Goal: Transaction & Acquisition: Purchase product/service

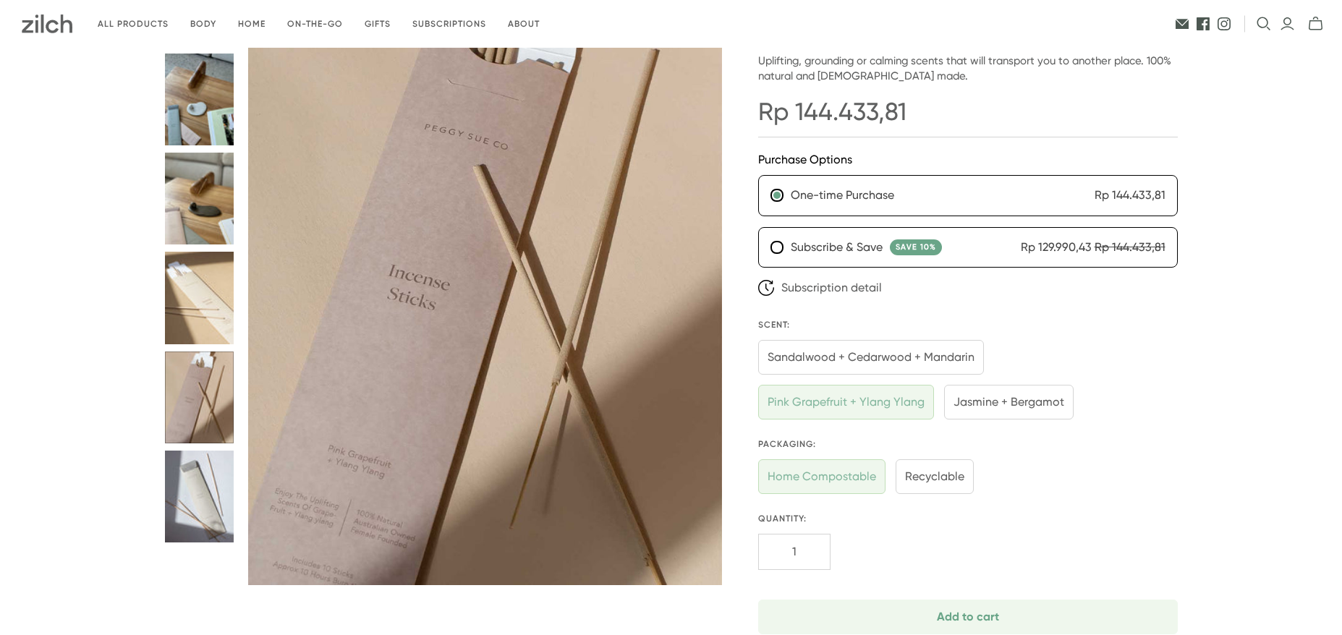
scroll to position [145, 0]
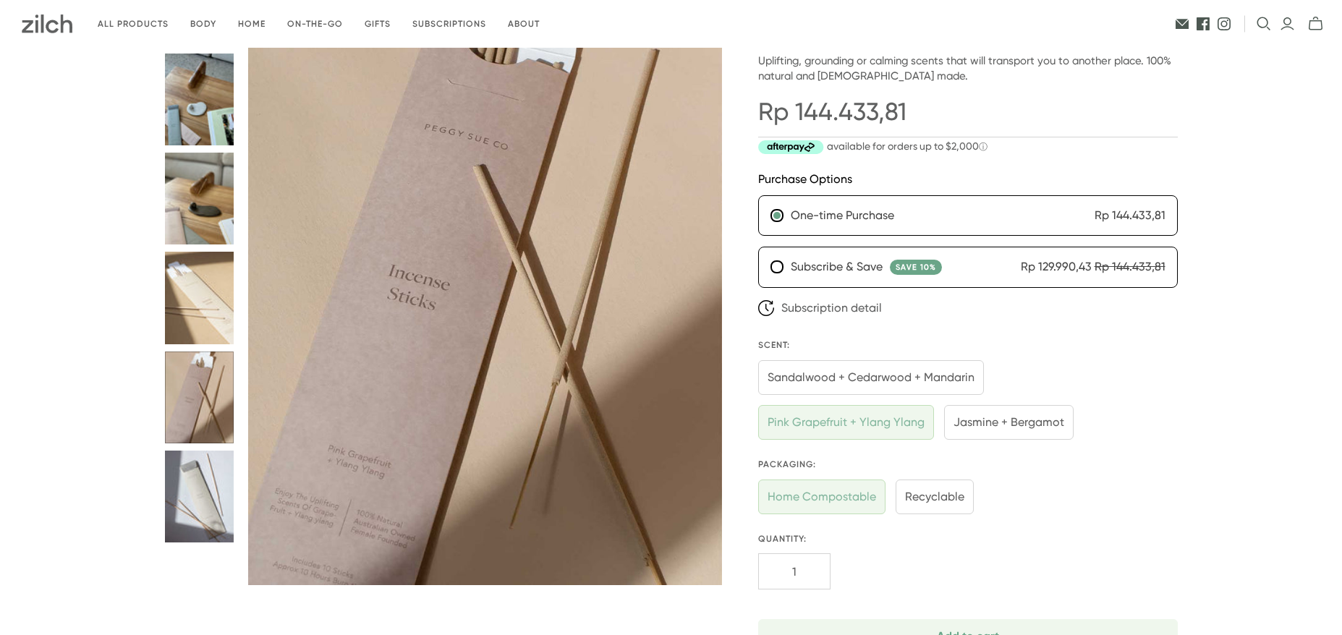
click at [192, 467] on button "Incense Sticks thumbnail" at bounding box center [199, 497] width 69 height 92
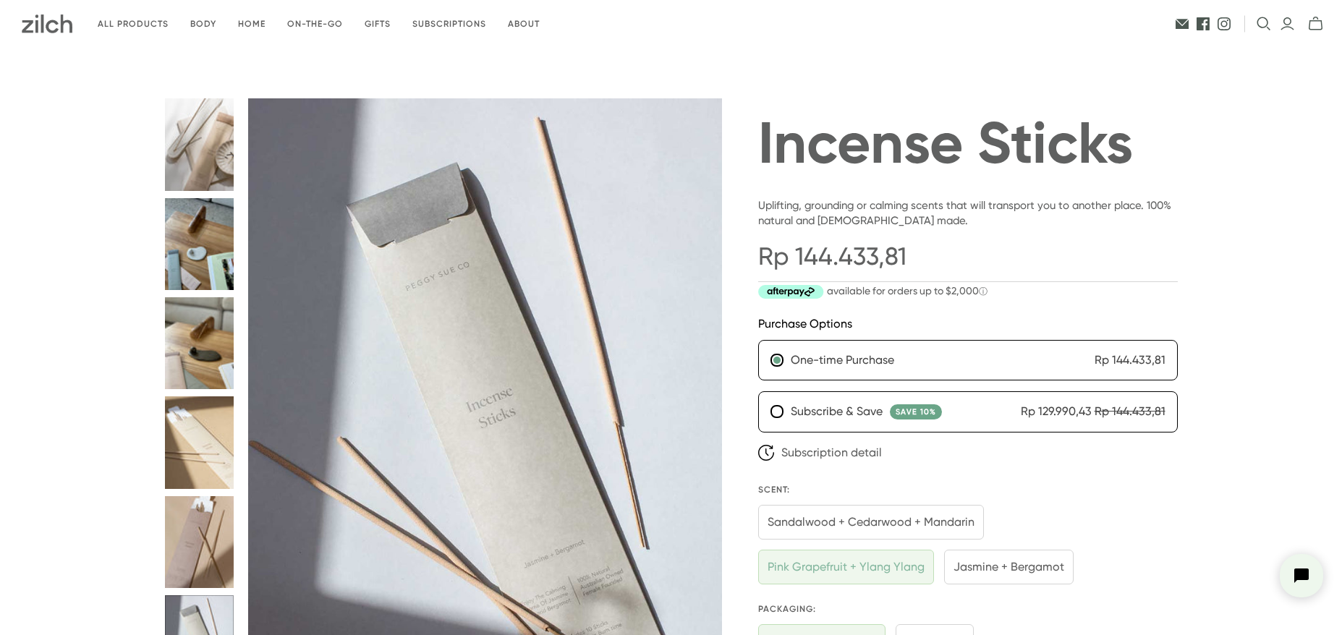
scroll to position [0, 0]
click at [218, 247] on button "Incense Sticks thumbnail" at bounding box center [199, 244] width 69 height 92
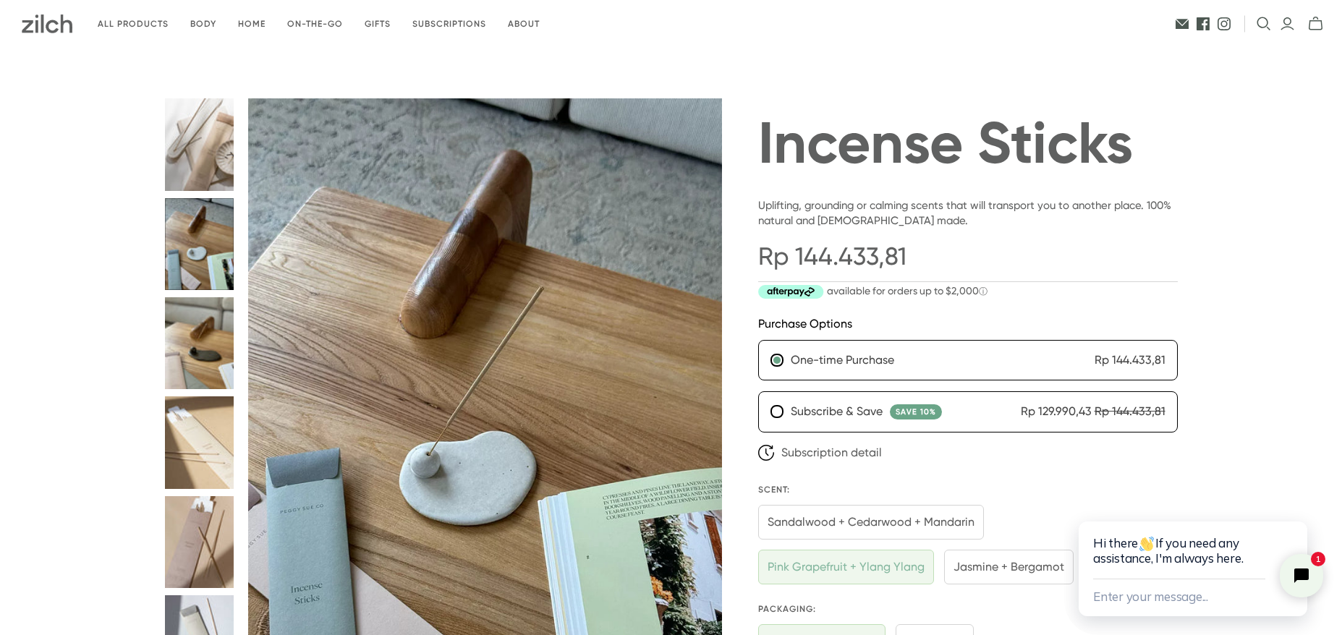
click at [203, 310] on button "Incense Sticks thumbnail" at bounding box center [199, 343] width 69 height 92
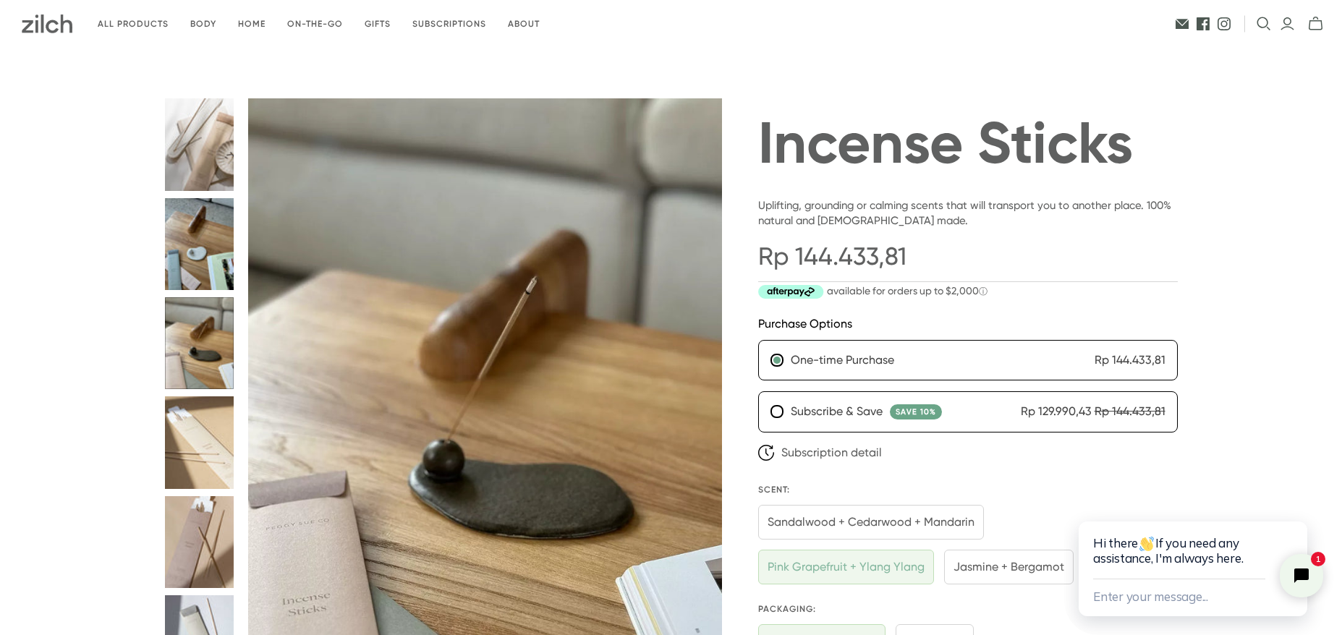
scroll to position [434, 0]
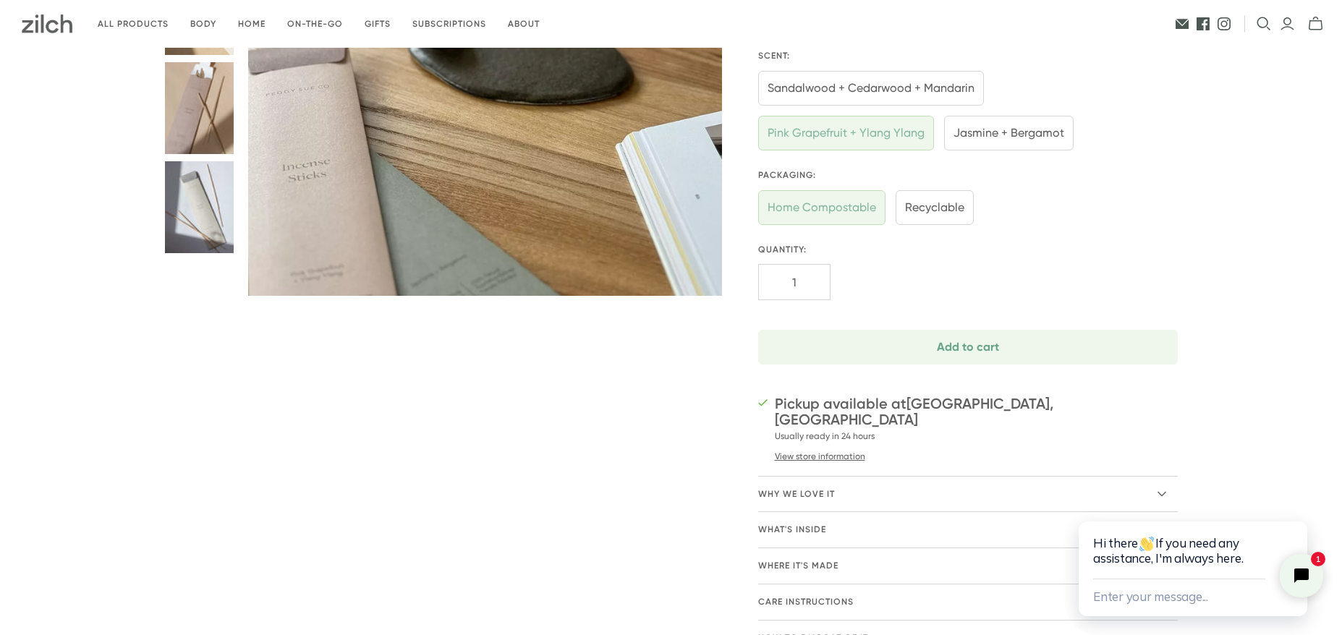
click at [186, 236] on button "Incense Sticks thumbnail" at bounding box center [199, 207] width 69 height 92
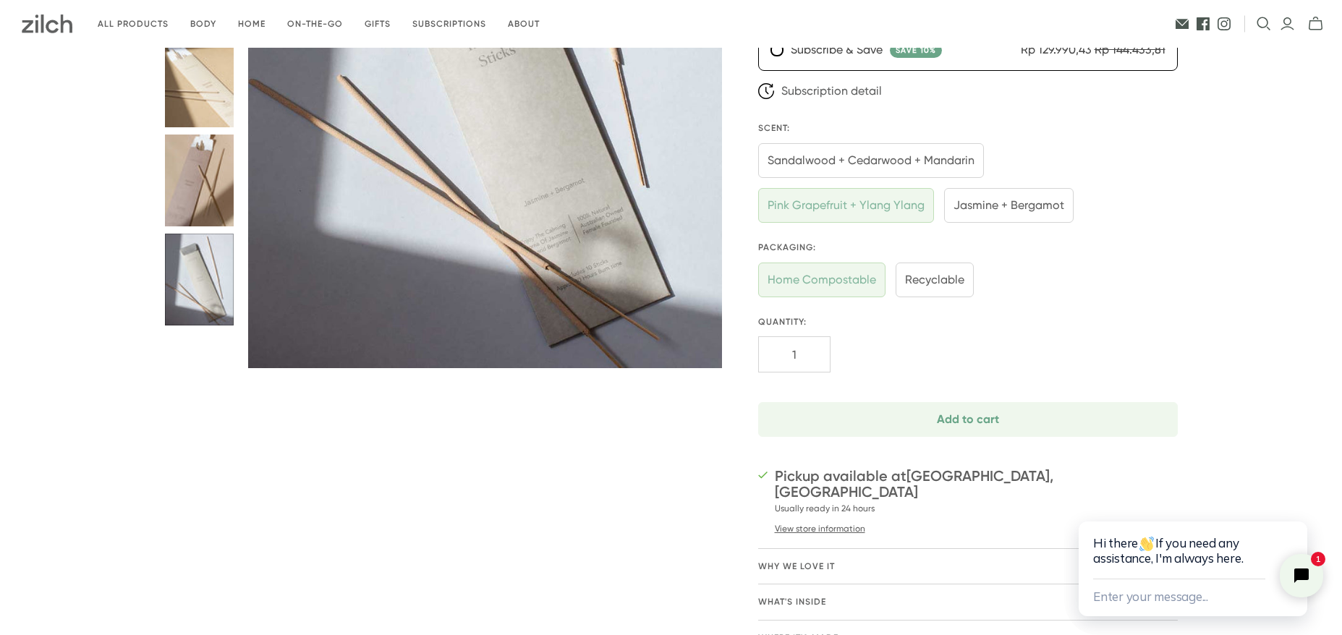
click at [187, 167] on button "Incense Sticks thumbnail" at bounding box center [199, 181] width 69 height 92
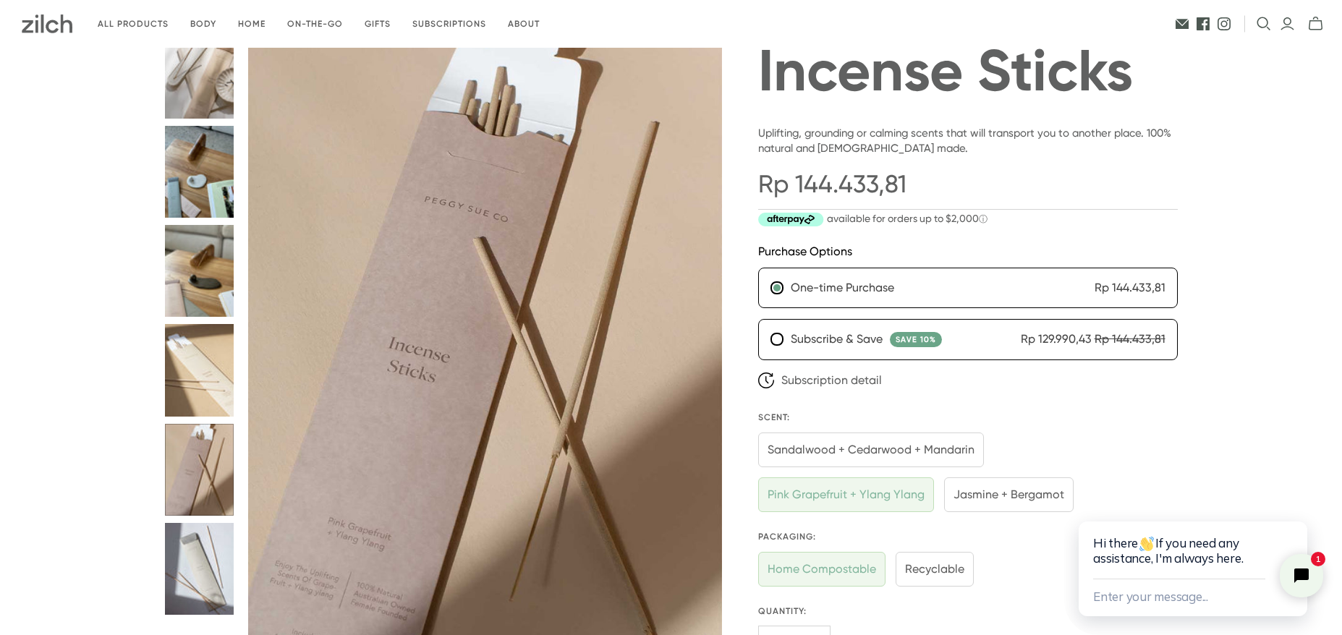
scroll to position [0, 0]
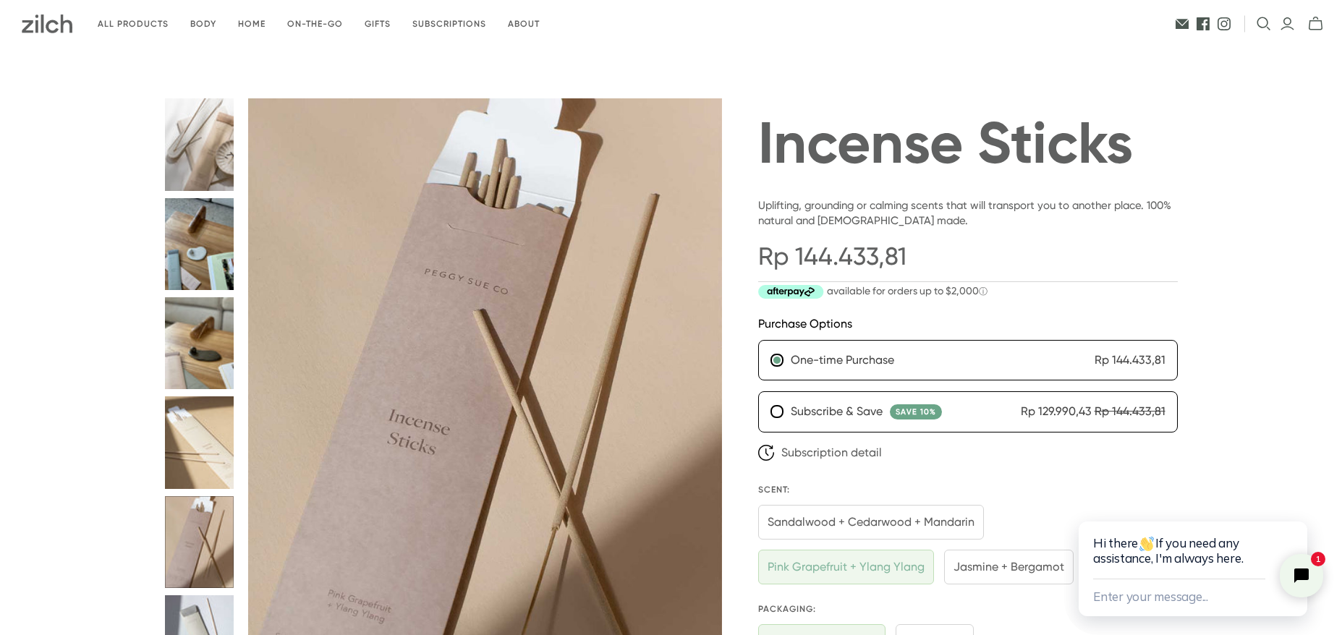
click at [199, 328] on button "Incense Sticks thumbnail" at bounding box center [199, 343] width 69 height 92
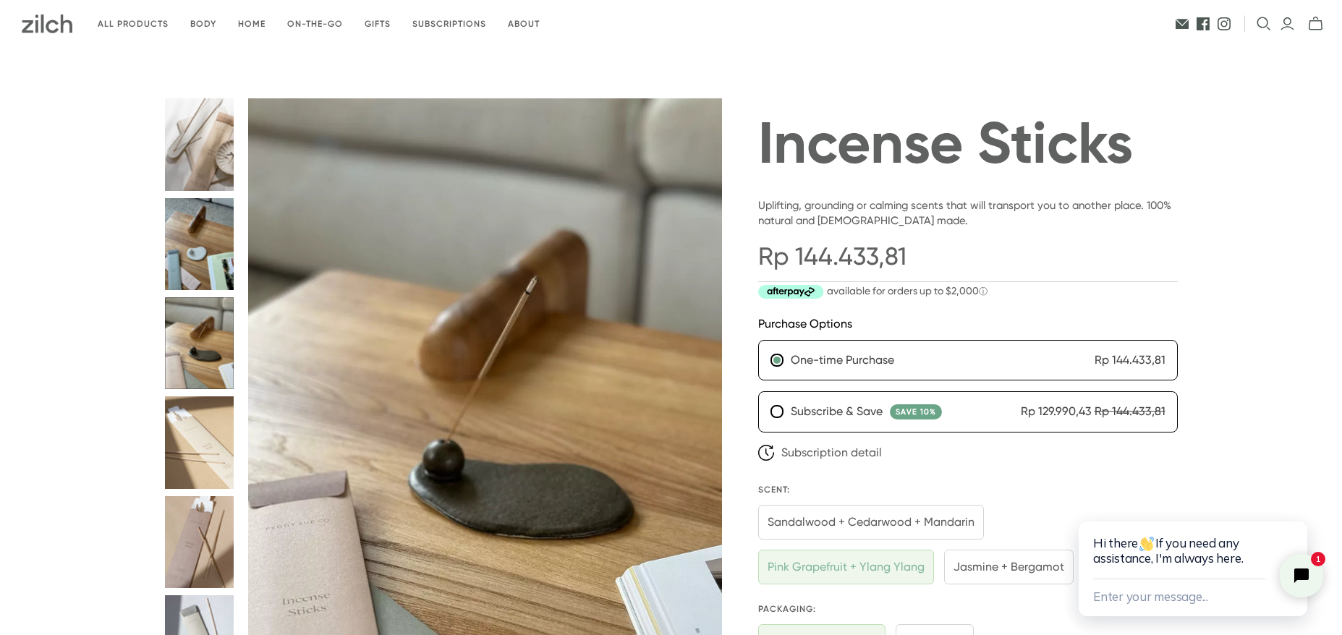
click at [198, 420] on button "Incense Sticks thumbnail" at bounding box center [199, 442] width 69 height 92
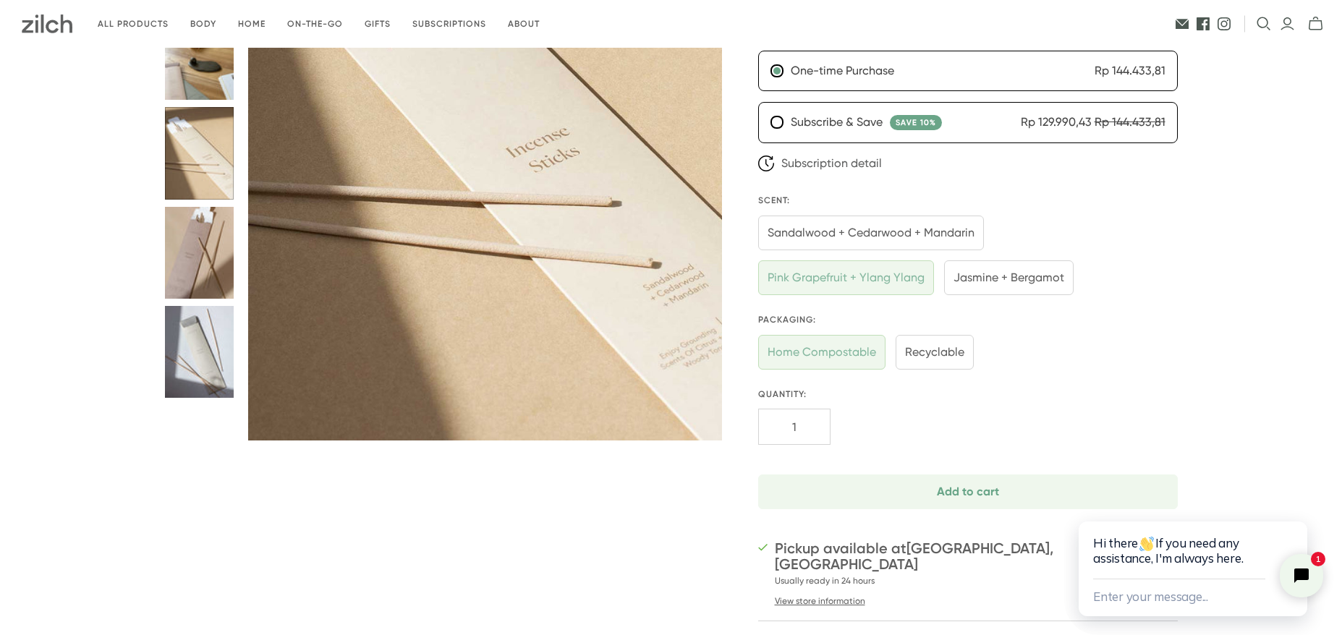
scroll to position [72, 0]
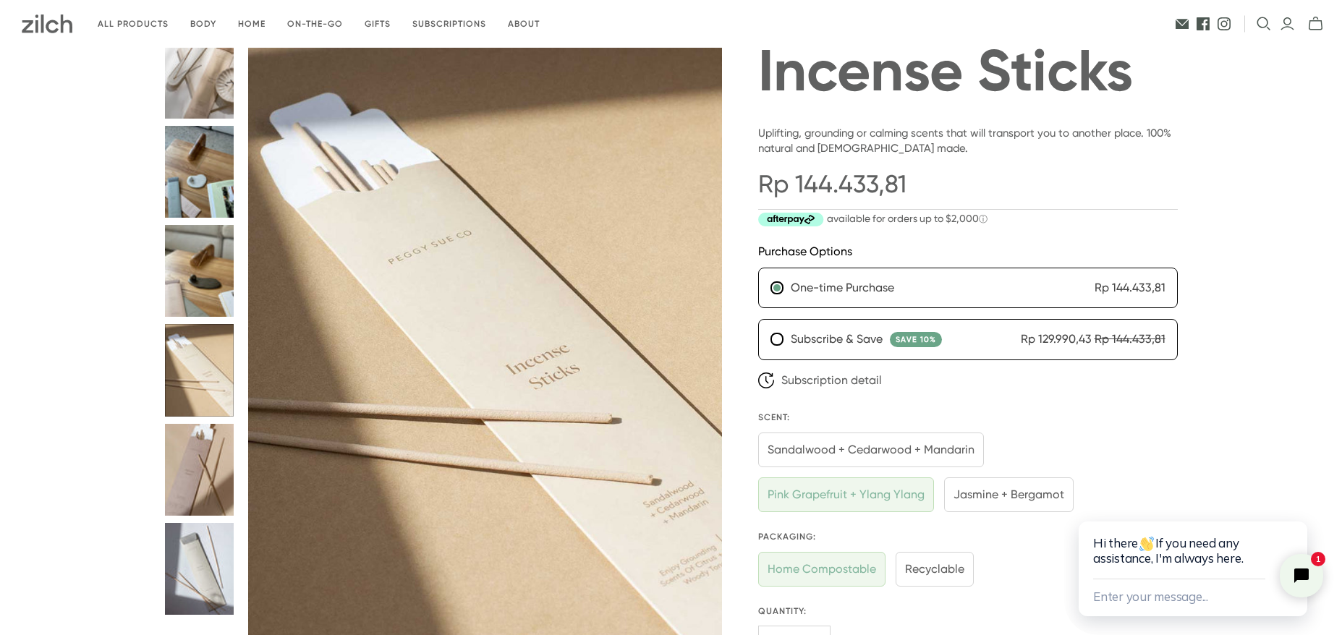
drag, startPoint x: 389, startPoint y: 148, endPoint x: 371, endPoint y: 145, distance: 18.3
click at [371, 145] on img at bounding box center [485, 342] width 474 height 632
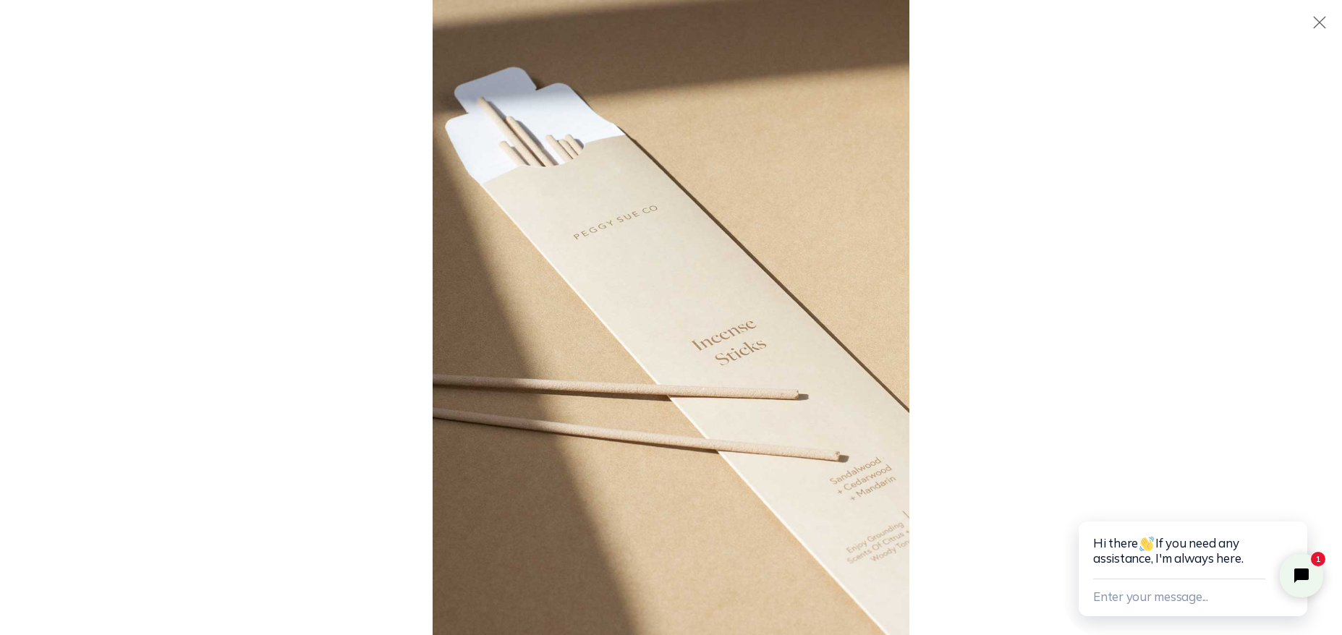
click at [381, 163] on div at bounding box center [671, 317] width 1342 height 635
click at [549, 166] on img at bounding box center [671, 317] width 477 height 635
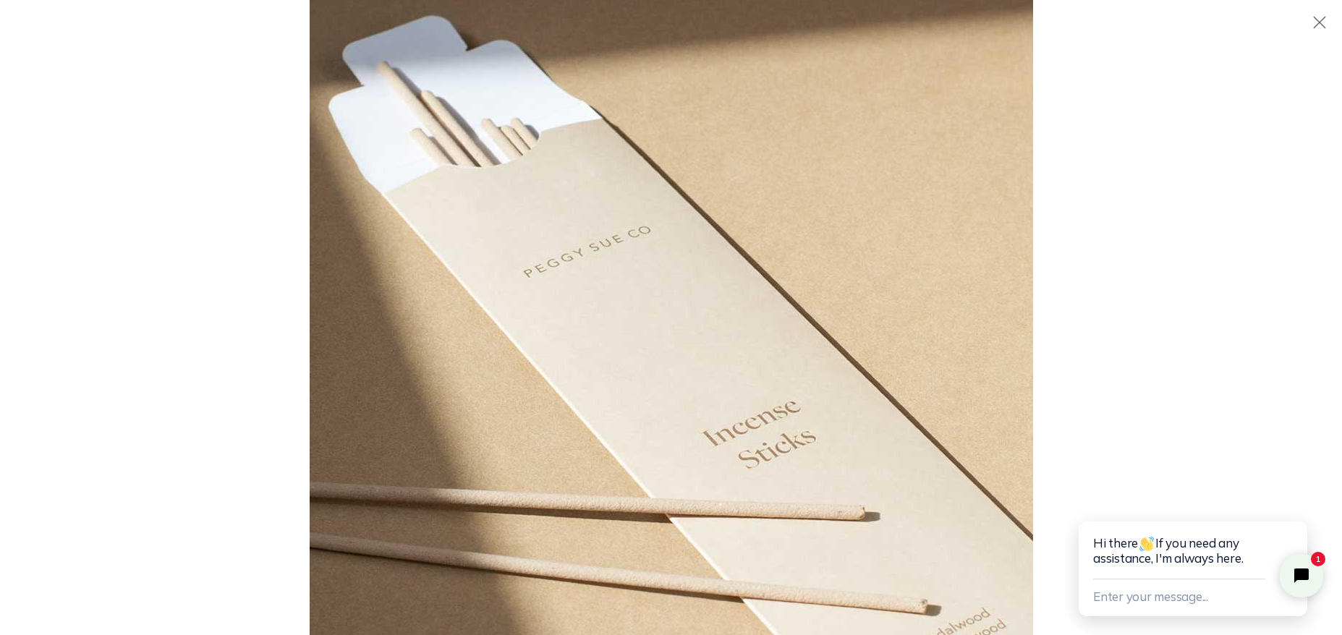
click at [1284, 51] on div at bounding box center [981, 231] width 1342 height 635
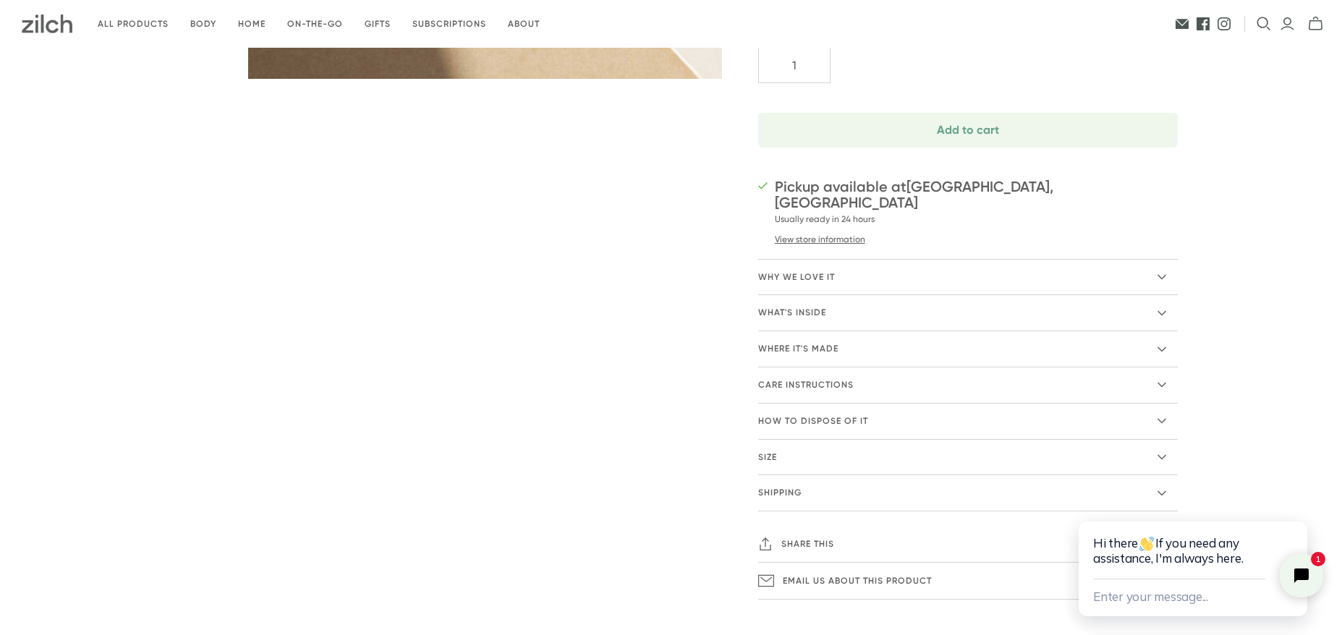
scroll to position [506, 0]
